Goal: Use online tool/utility: Utilize a website feature to perform a specific function

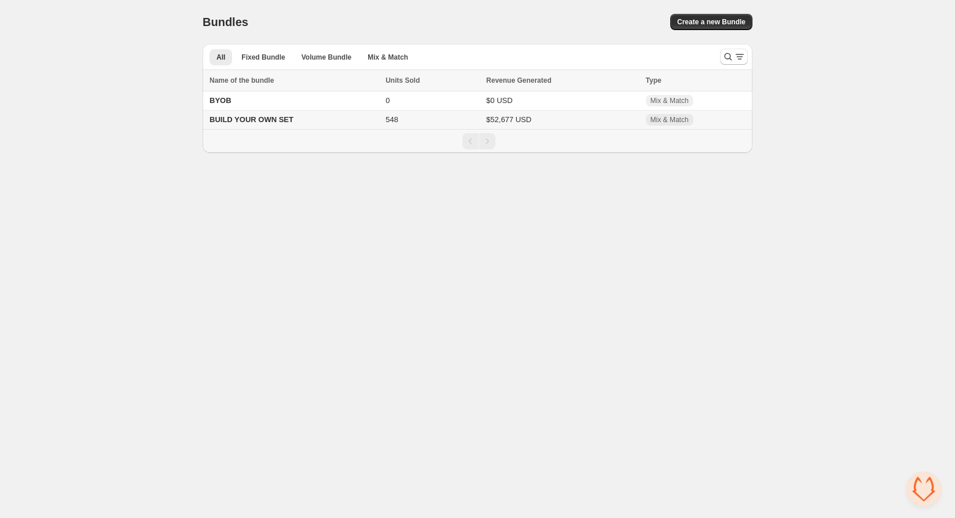
click at [341, 115] on td "BUILD YOUR OWN SET" at bounding box center [292, 120] width 179 height 19
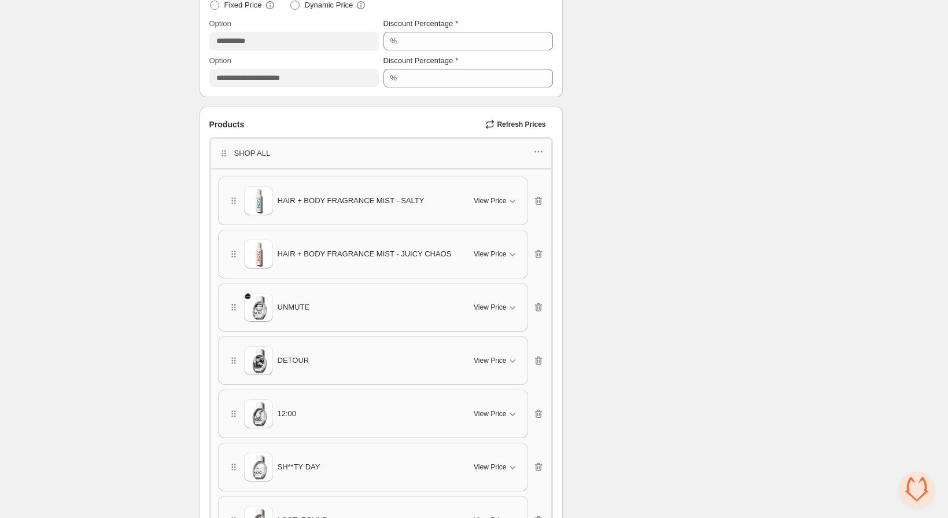
scroll to position [542, 0]
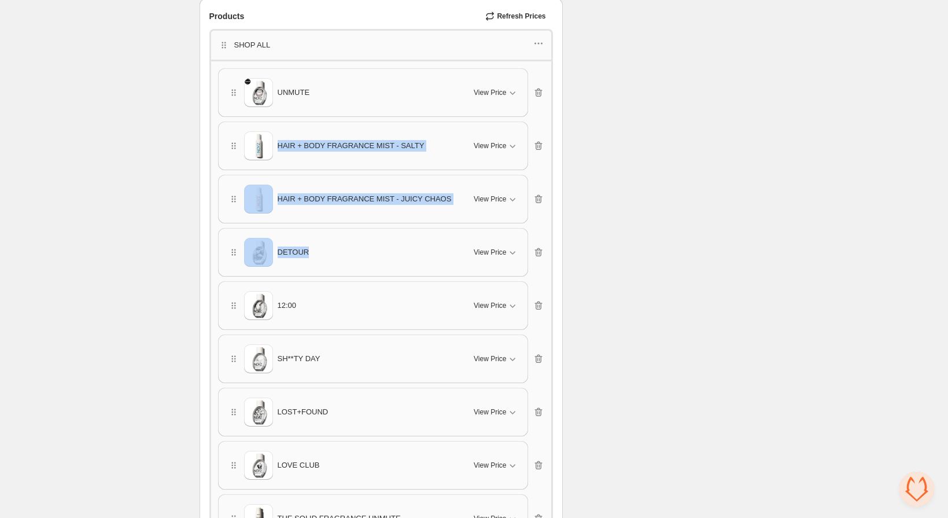
drag, startPoint x: 306, startPoint y: 248, endPoint x: 304, endPoint y: 138, distance: 110.5
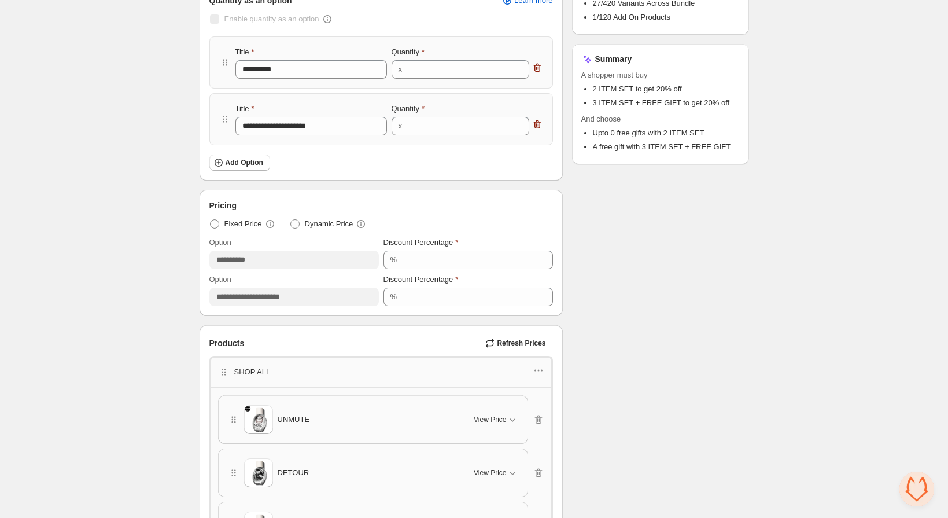
scroll to position [26, 0]
